Goal: Transaction & Acquisition: Subscribe to service/newsletter

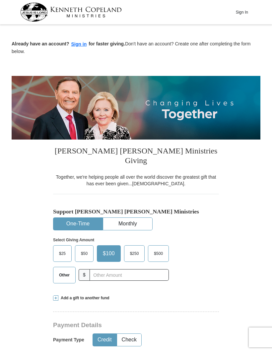
select select "SC"
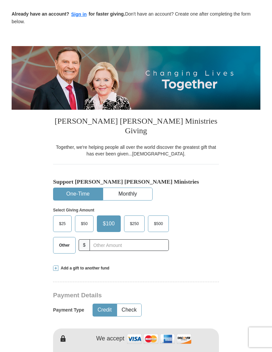
scroll to position [30, 0]
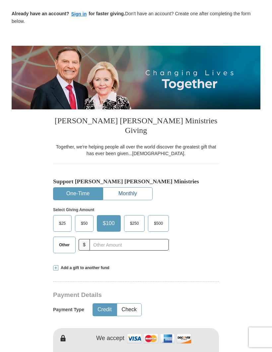
click at [128, 188] on button "Monthly" at bounding box center [127, 194] width 49 height 12
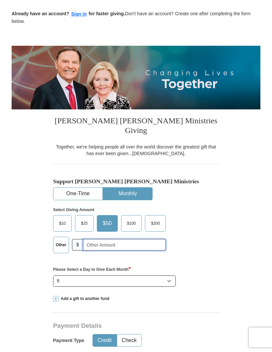
click at [90, 239] on input "text" at bounding box center [124, 245] width 83 height 12
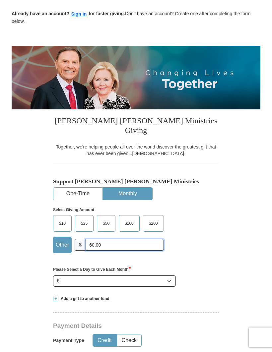
type input "60.00"
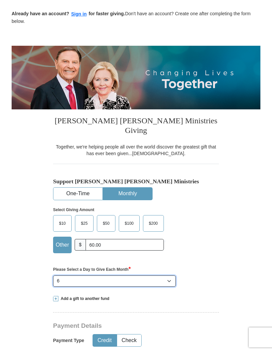
click at [73, 276] on select "Select Day of Month 1 2 3 4 5 6 7 8 9 10 11 12 13 14 15 16 17 18 19 20 21 22 23…" at bounding box center [114, 281] width 123 height 11
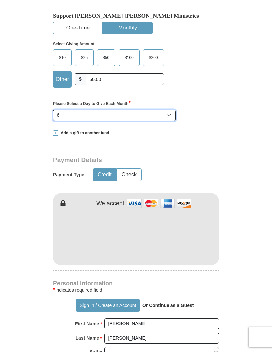
scroll to position [196, 0]
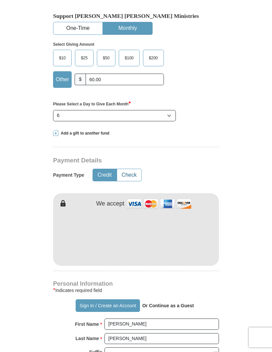
click at [131, 169] on button "Check" at bounding box center [129, 175] width 24 height 12
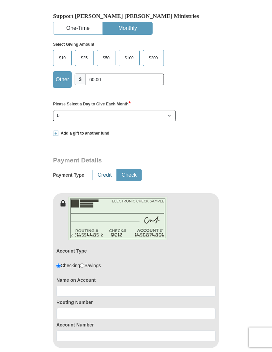
click at [108, 169] on button "Credit" at bounding box center [105, 175] width 24 height 12
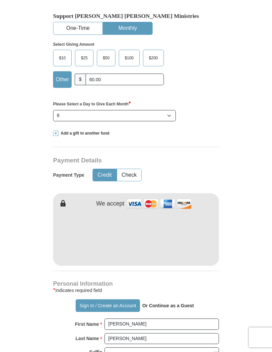
click at [103, 169] on button "Credit" at bounding box center [105, 175] width 24 height 12
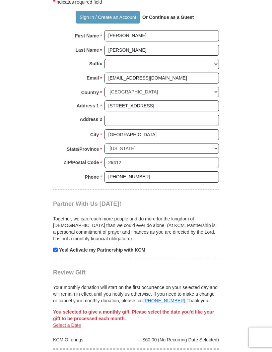
scroll to position [485, 0]
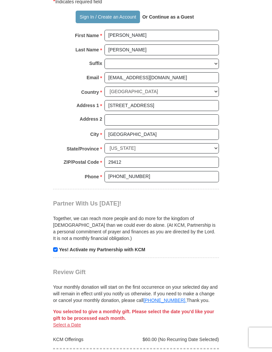
click at [57, 247] on input "checkbox" at bounding box center [55, 249] width 5 height 5
checkbox input "false"
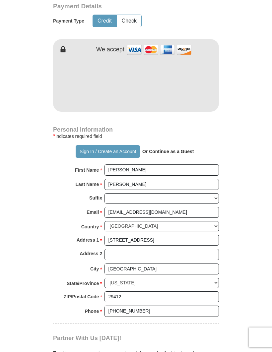
scroll to position [350, 0]
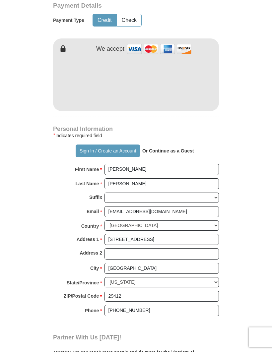
click at [86, 145] on button "Sign In / Create an Account" at bounding box center [108, 151] width 64 height 13
